Goal: Task Accomplishment & Management: Use online tool/utility

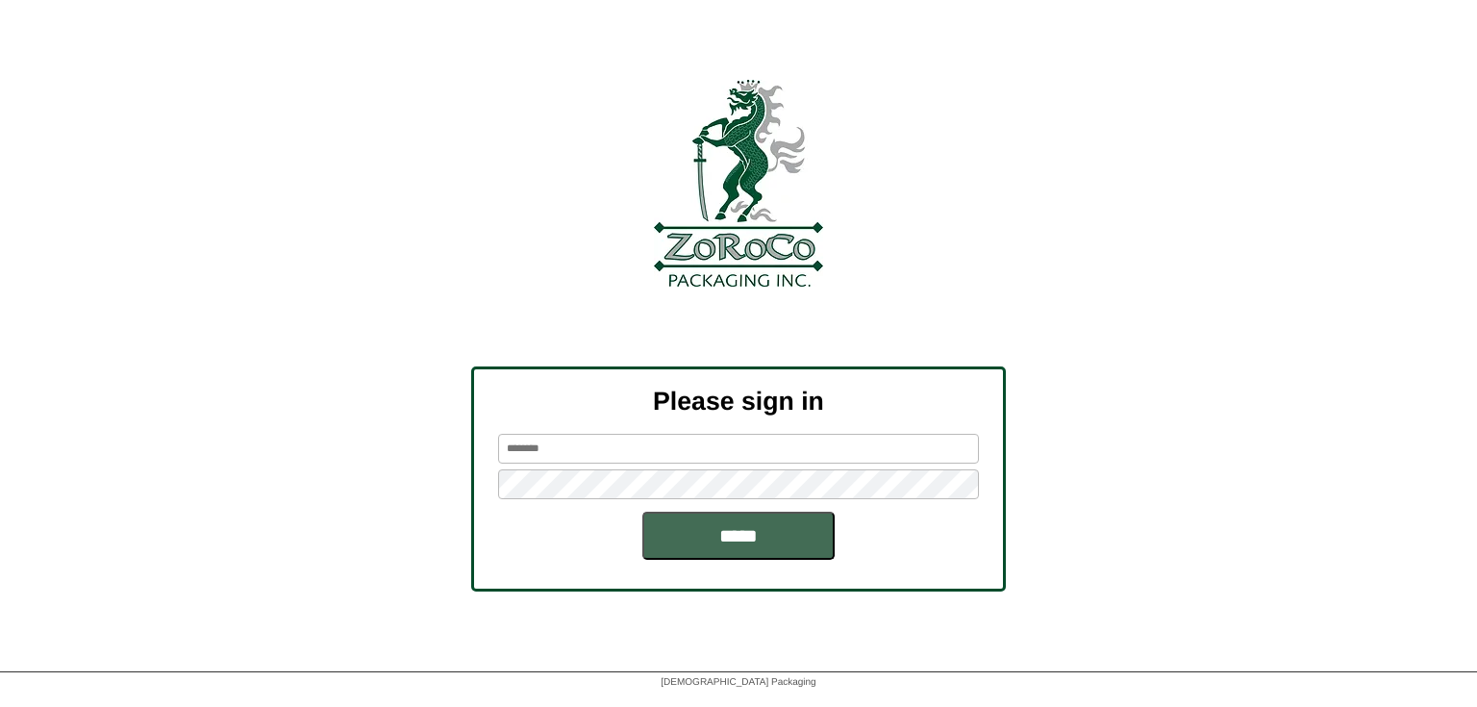
type input "**********"
click at [722, 546] on input "*****" at bounding box center [738, 535] width 192 height 48
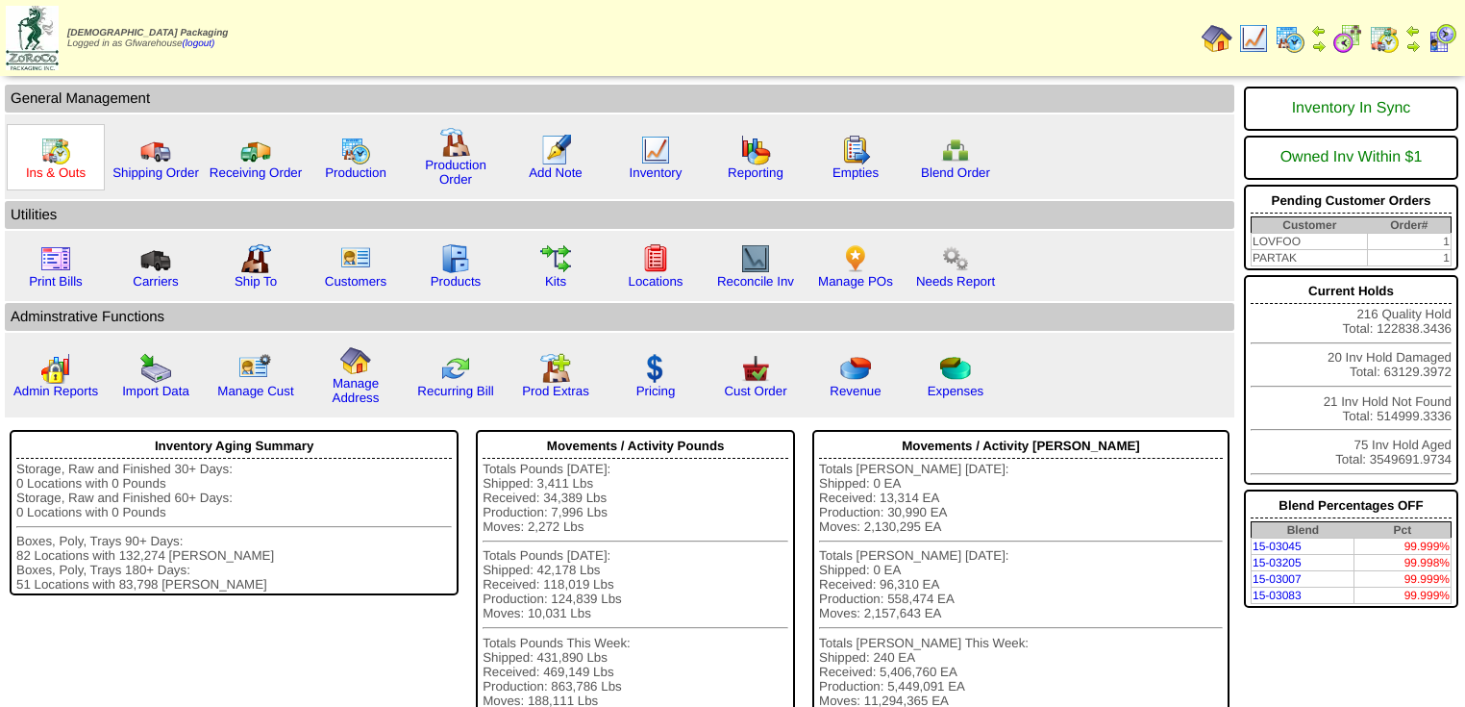
click at [71, 169] on link "Ins & Outs" at bounding box center [56, 172] width 60 height 14
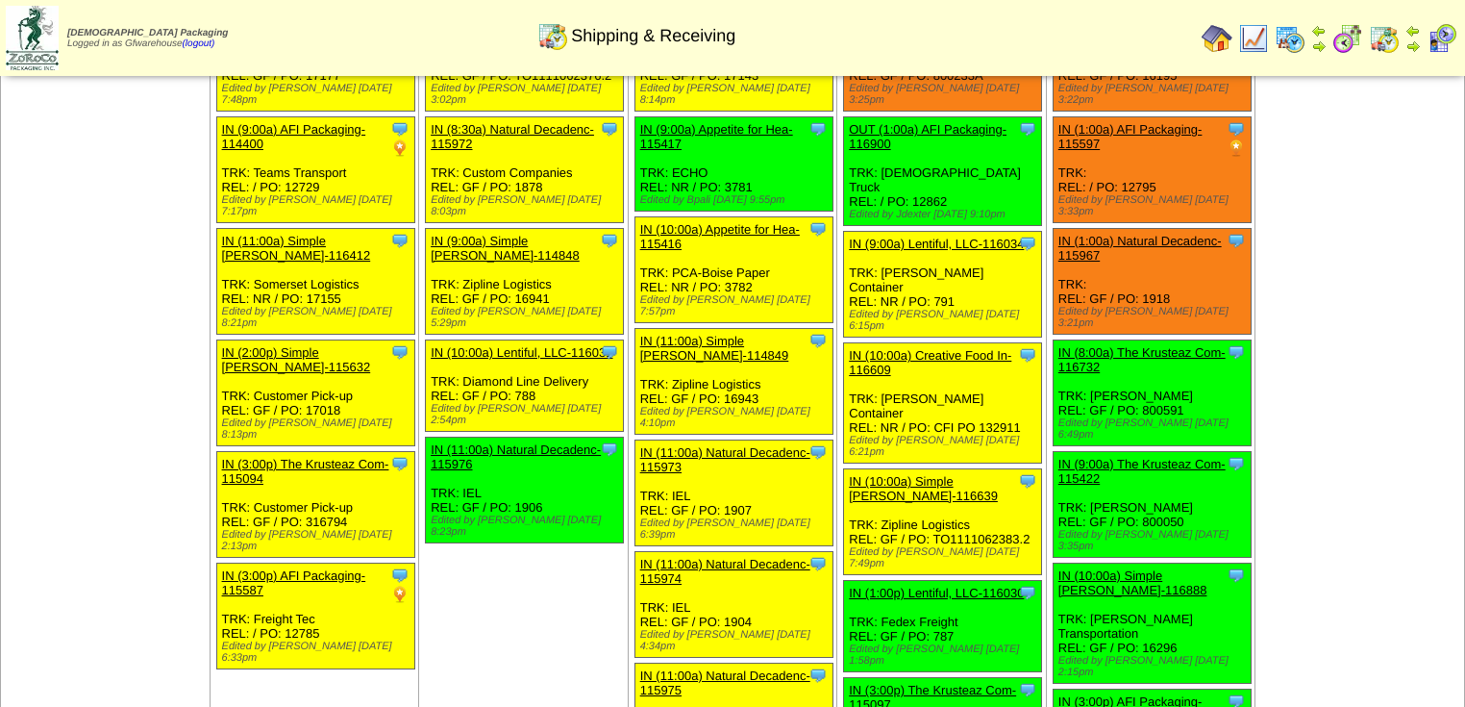
scroll to position [154, 0]
